Goal: Navigation & Orientation: Find specific page/section

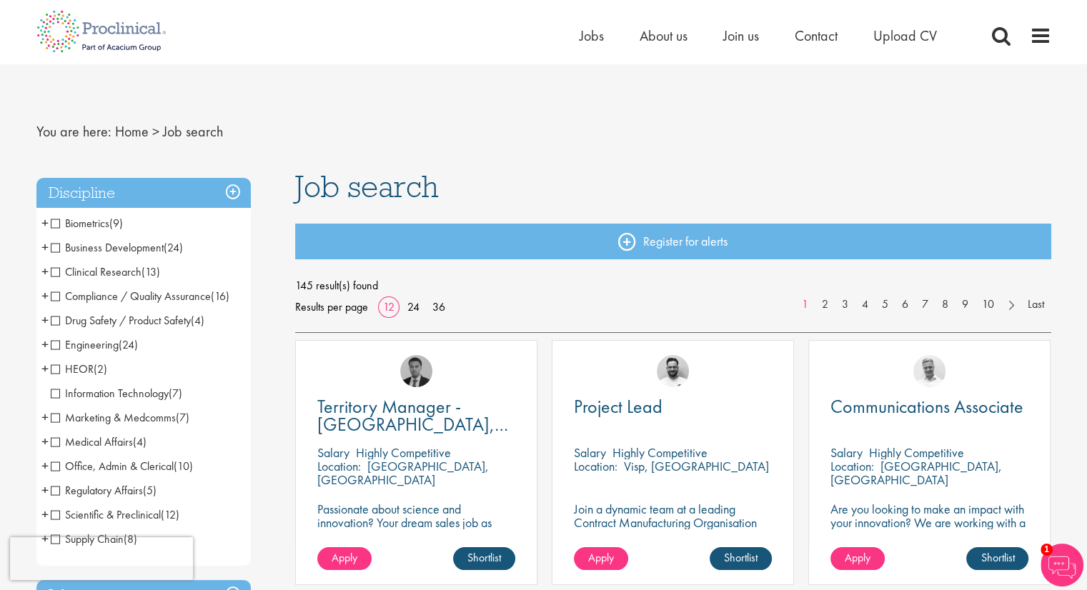
click at [57, 249] on span "Business Development" at bounding box center [107, 247] width 113 height 15
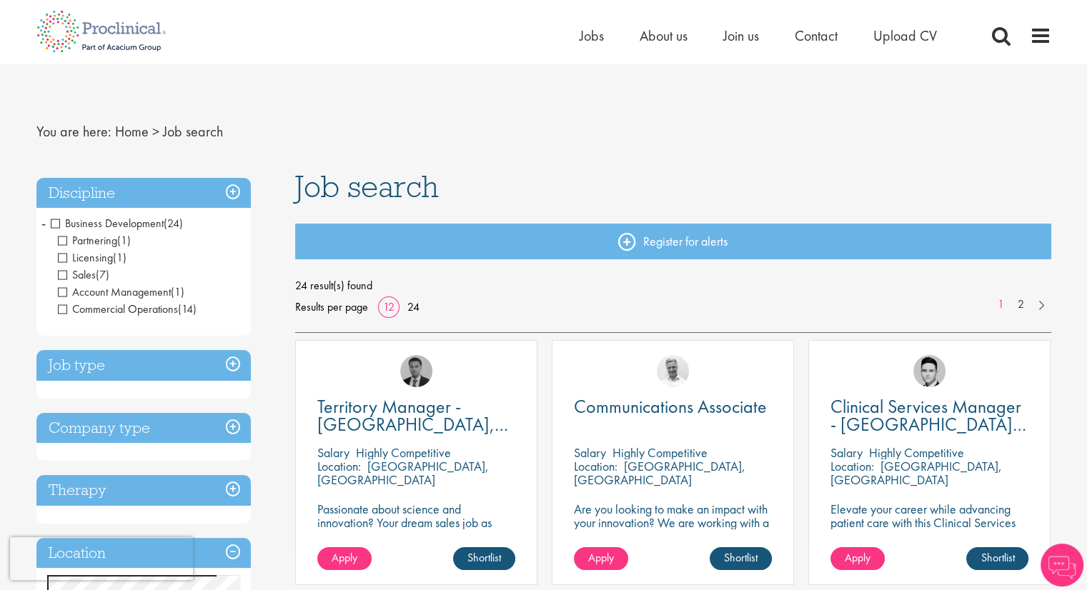
click at [64, 273] on span "Sales" at bounding box center [77, 274] width 38 height 15
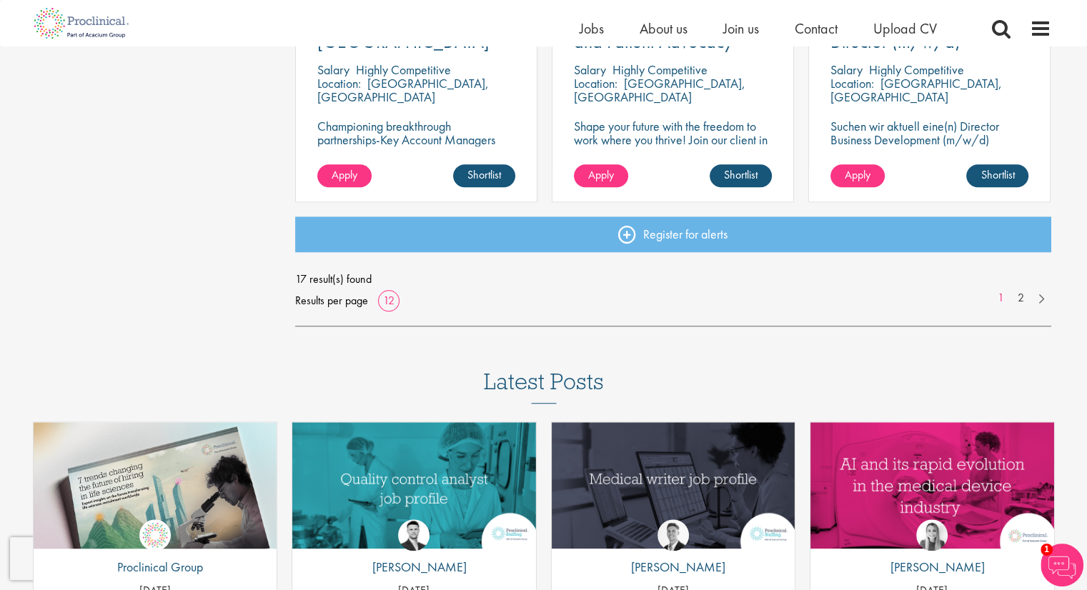
scroll to position [1145, 0]
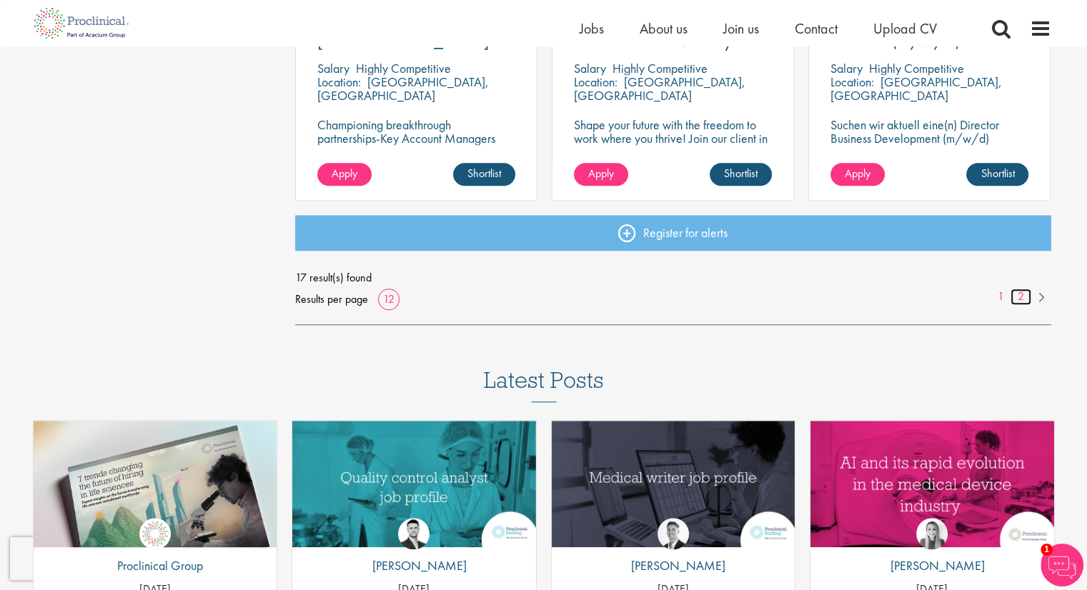
click at [1024, 298] on link "2" at bounding box center [1021, 297] width 21 height 16
